Goal: Navigation & Orientation: Find specific page/section

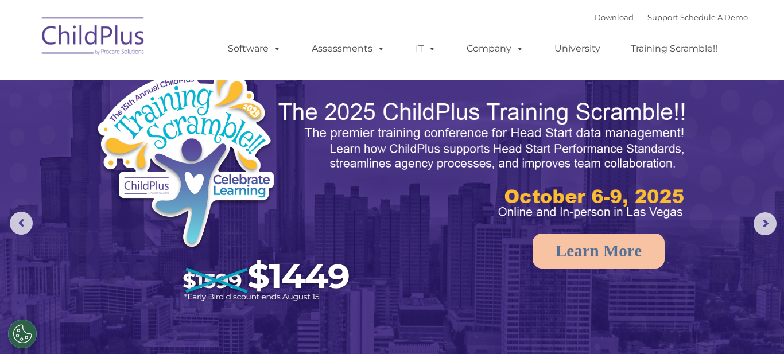
select select "MEDIUM"
click at [601, 42] on link "University" at bounding box center [577, 48] width 69 height 23
select select "MEDIUM"
